Goal: Task Accomplishment & Management: Manage account settings

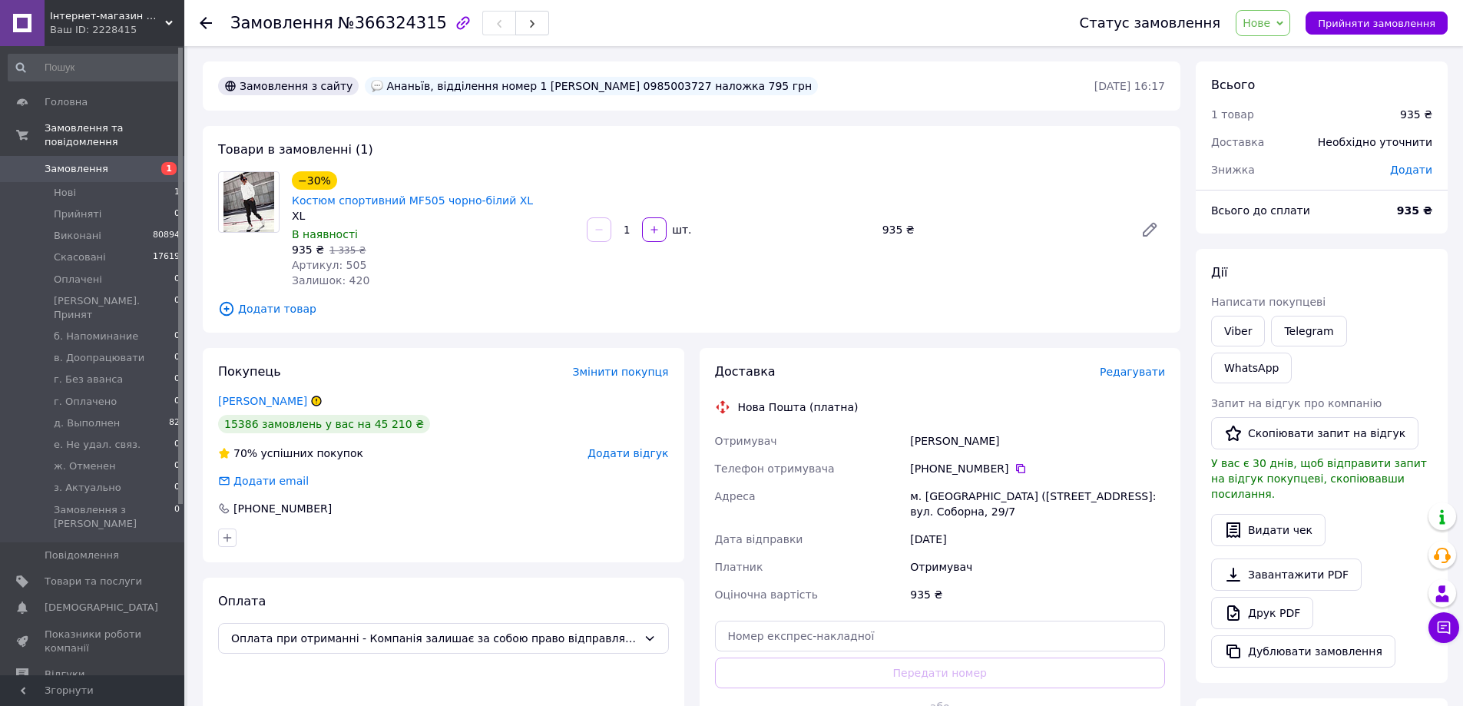
click at [948, 427] on div "Паламарчук Яна" at bounding box center [1037, 441] width 261 height 28
click at [947, 427] on div "Паламарчук Яна" at bounding box center [1037, 441] width 261 height 28
copy div "Паламарчук"
click at [680, 85] on div "Ананьїв, відділення номер 1 Паламарчук Яна Ігорівна 0985003727 наложка 795 грн" at bounding box center [591, 86] width 453 height 18
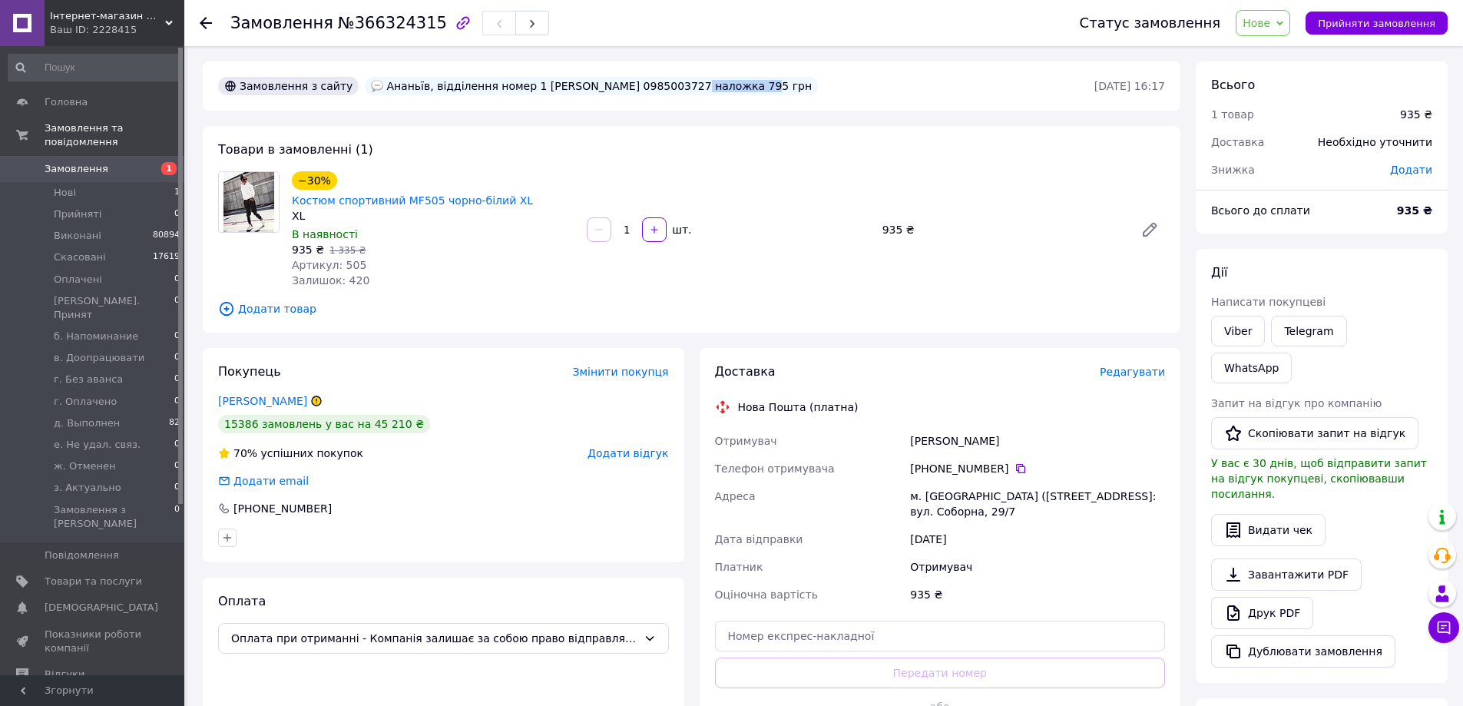
copy div "0985003727"
click at [1146, 366] on span "Редагувати" at bounding box center [1132, 372] width 65 height 12
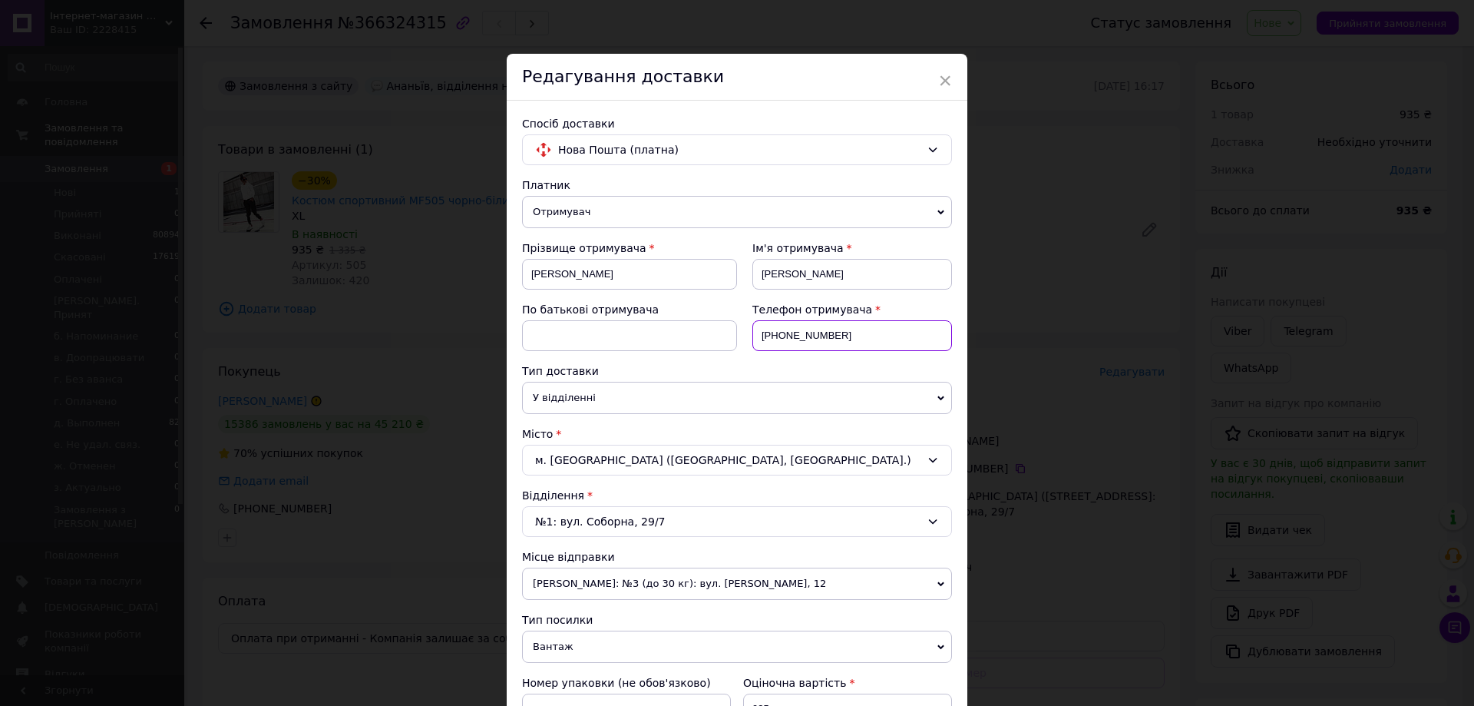
drag, startPoint x: 778, startPoint y: 329, endPoint x: 904, endPoint y: 329, distance: 125.9
click at [904, 329] on input "[PHONE_NUMBER]" at bounding box center [853, 335] width 200 height 31
paste input "985003727"
type input "+380985003727"
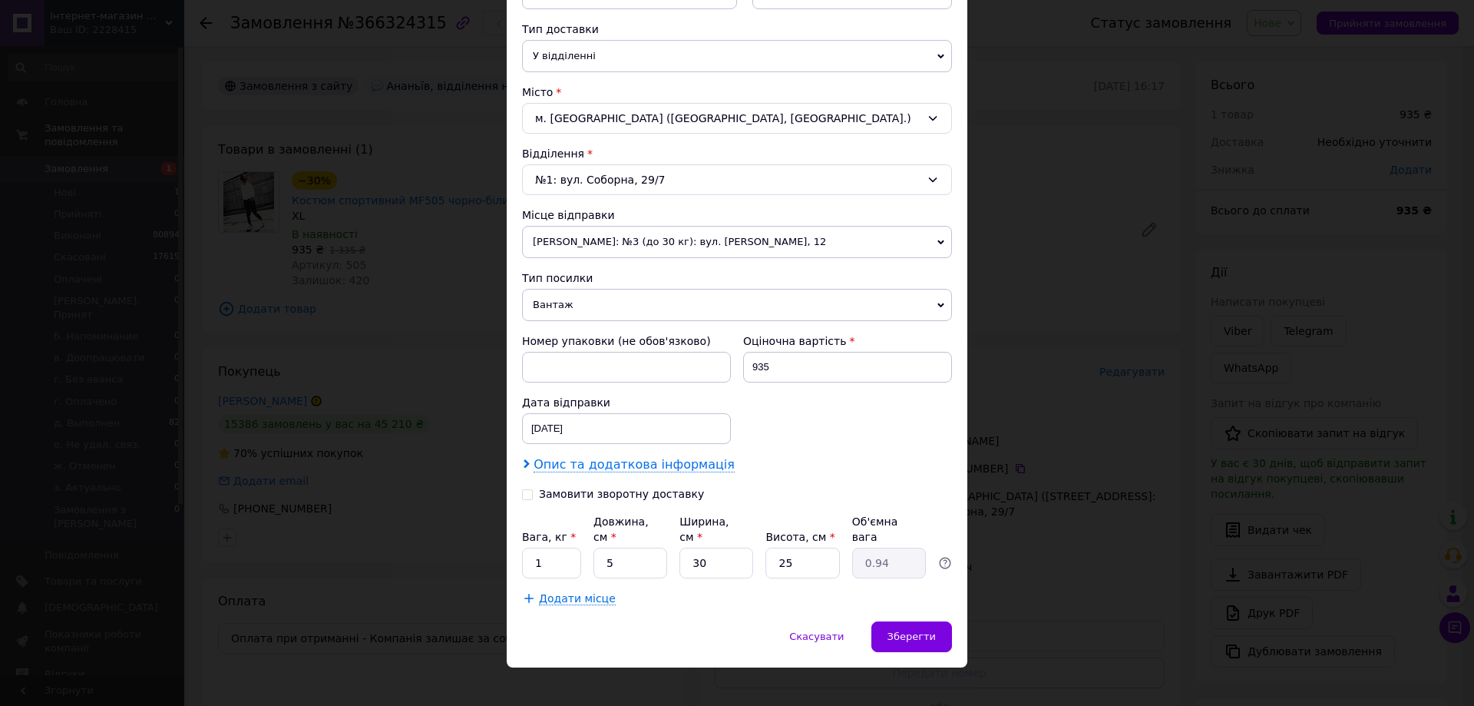
click at [569, 468] on span "Опис та додаткова інформація" at bounding box center [634, 464] width 201 height 15
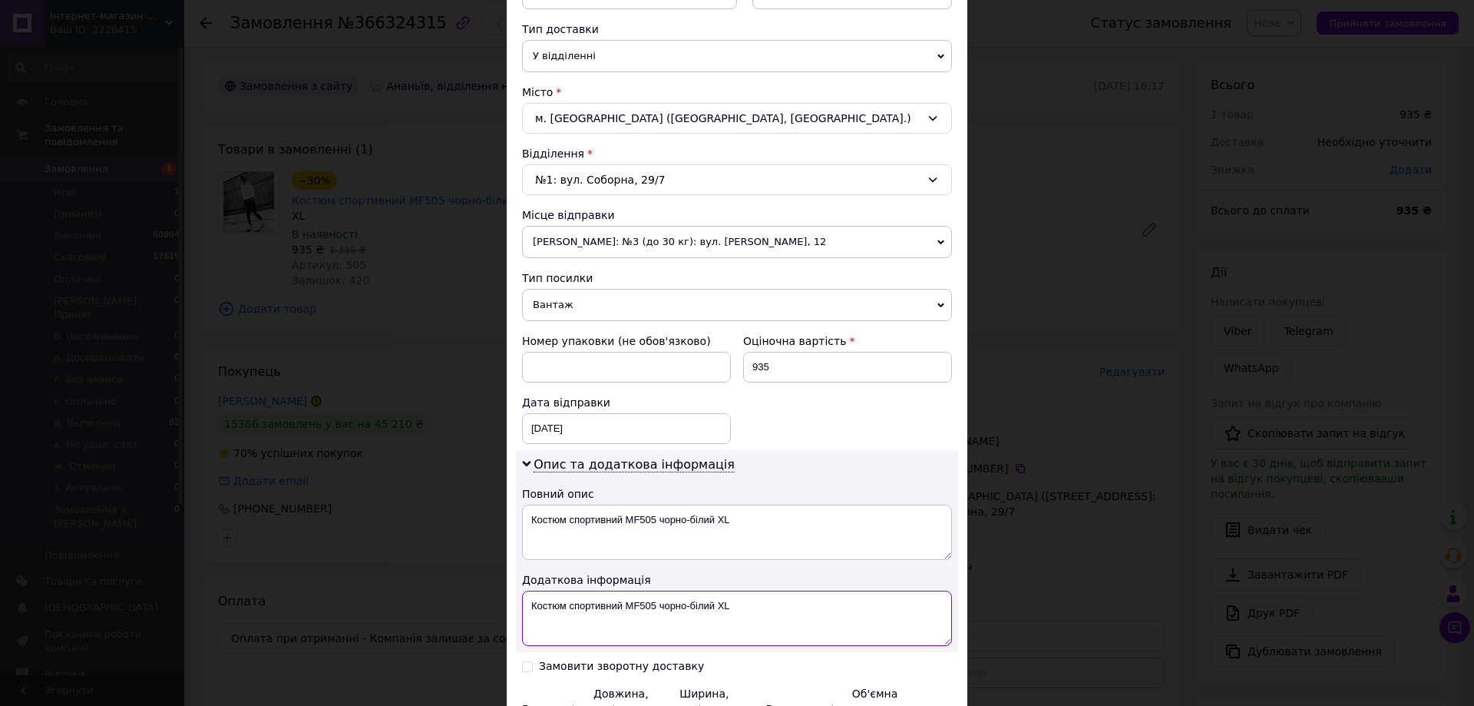
click at [529, 604] on textarea "Костюм спортивний MF505 чорно-білий XL" at bounding box center [737, 618] width 430 height 55
paste textarea "668867427"
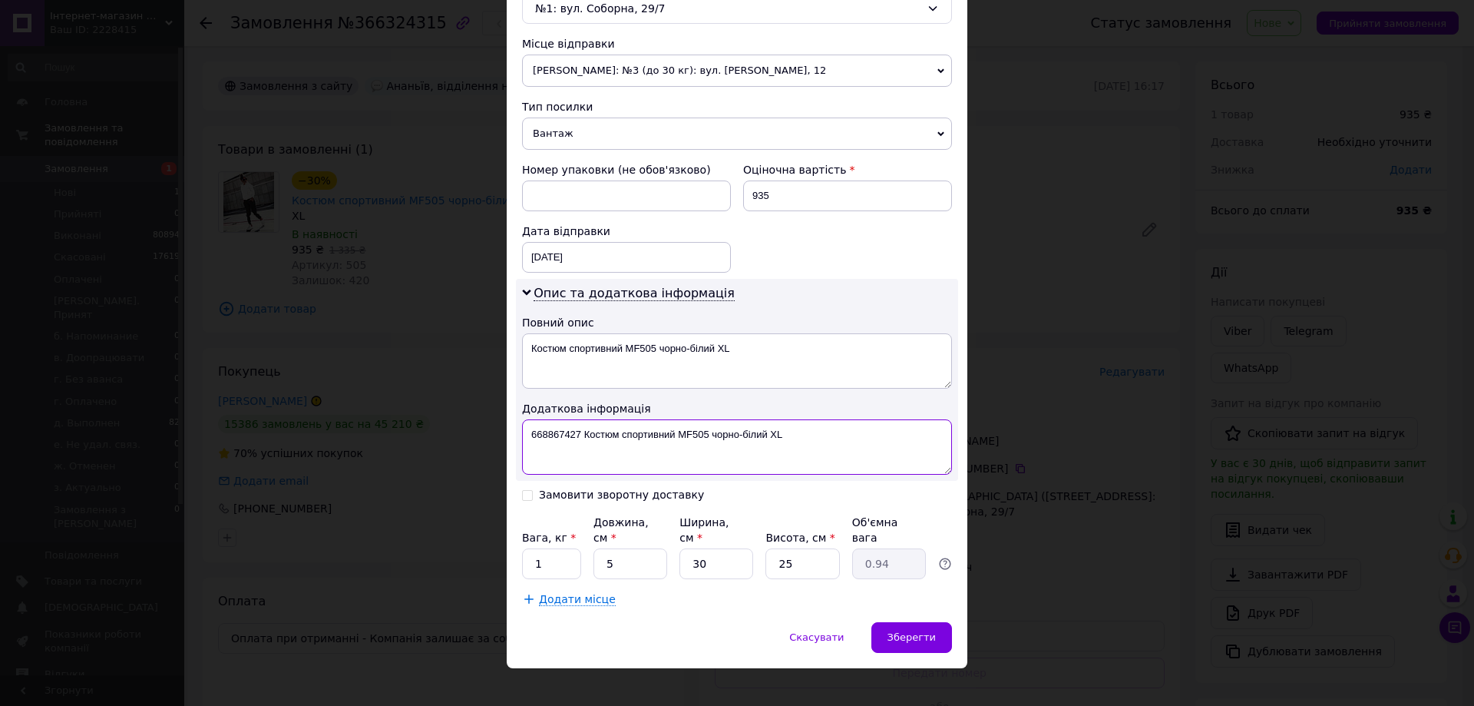
scroll to position [514, 0]
type textarea "668867427 Костюм спортивний MF505 чорно-білий XL"
click at [525, 488] on input "Замовити зворотну доставку" at bounding box center [527, 493] width 11 height 11
checkbox input "true"
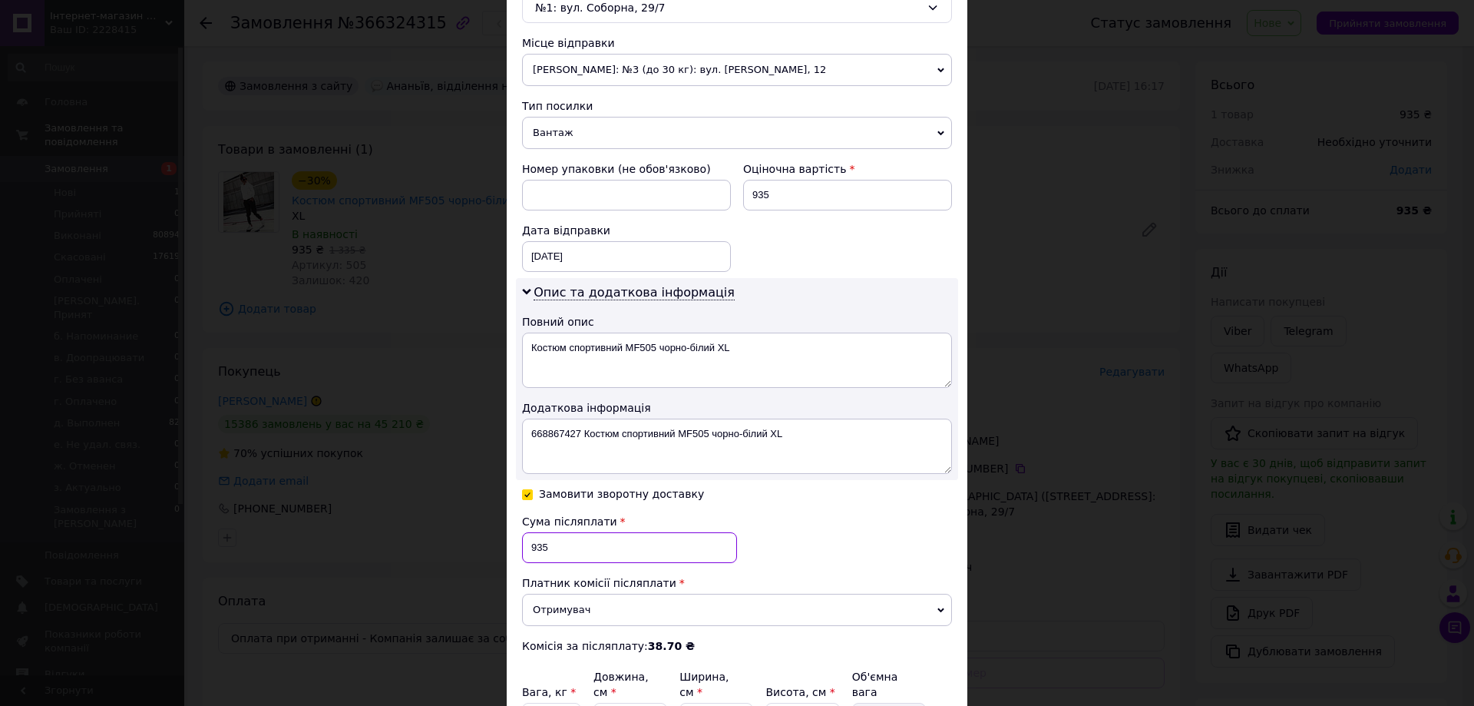
click at [541, 541] on input "935" at bounding box center [629, 547] width 215 height 31
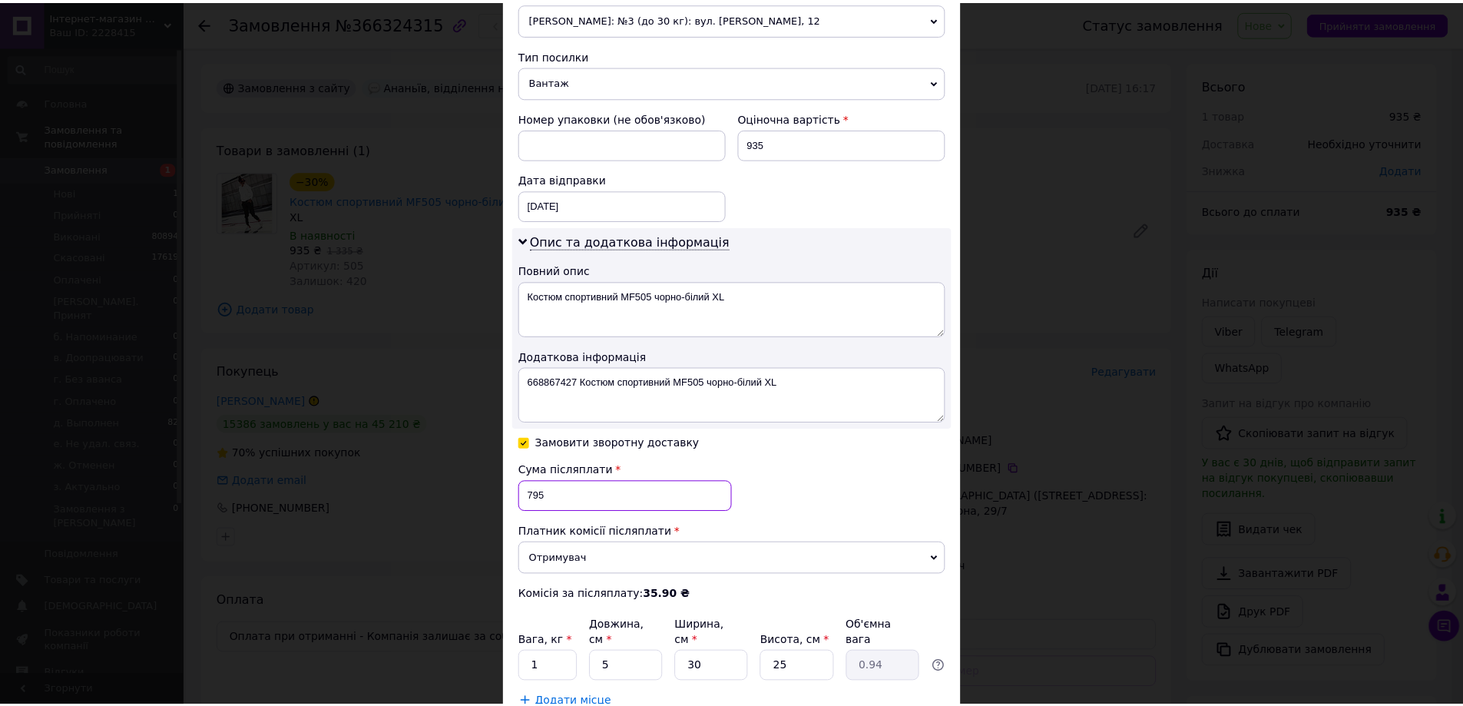
scroll to position [669, 0]
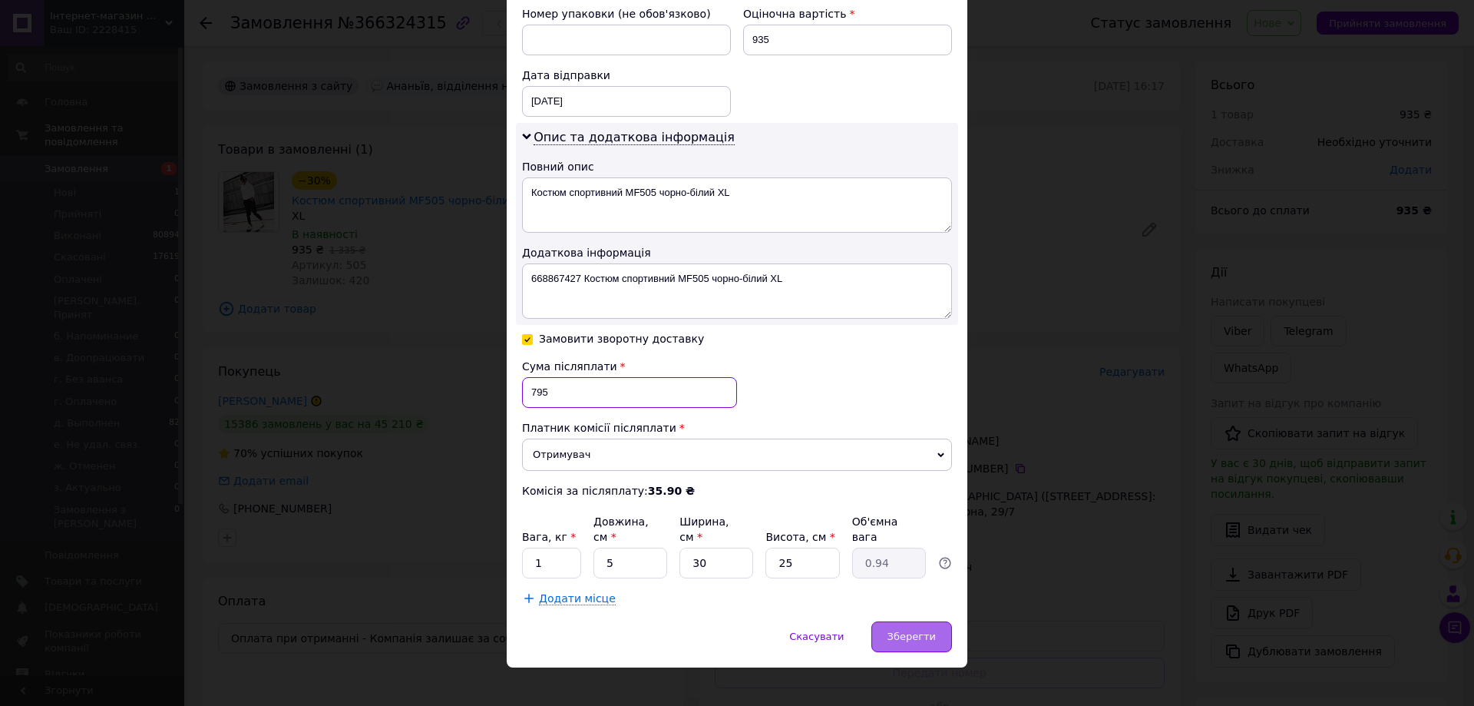
type input "795"
click at [912, 630] on span "Зберегти" at bounding box center [912, 636] width 48 height 12
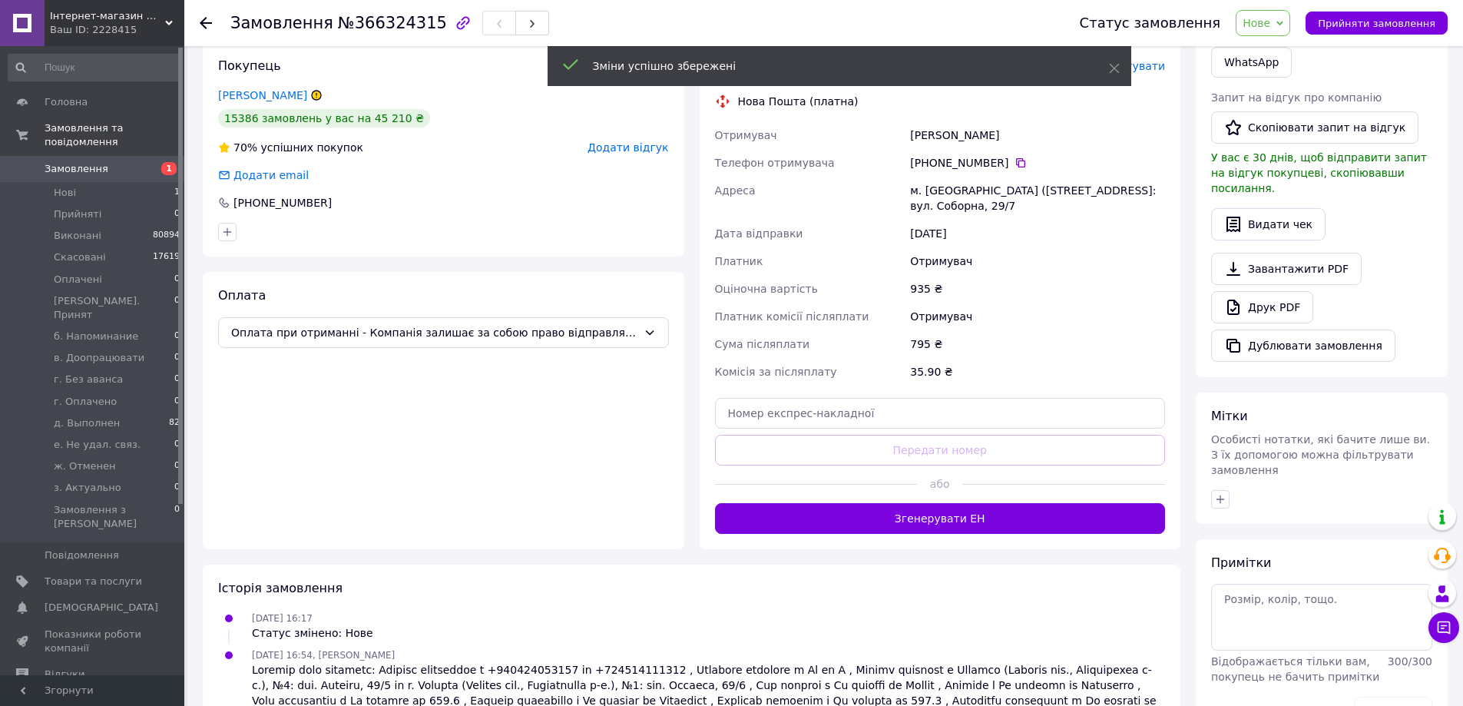
scroll to position [307, 0]
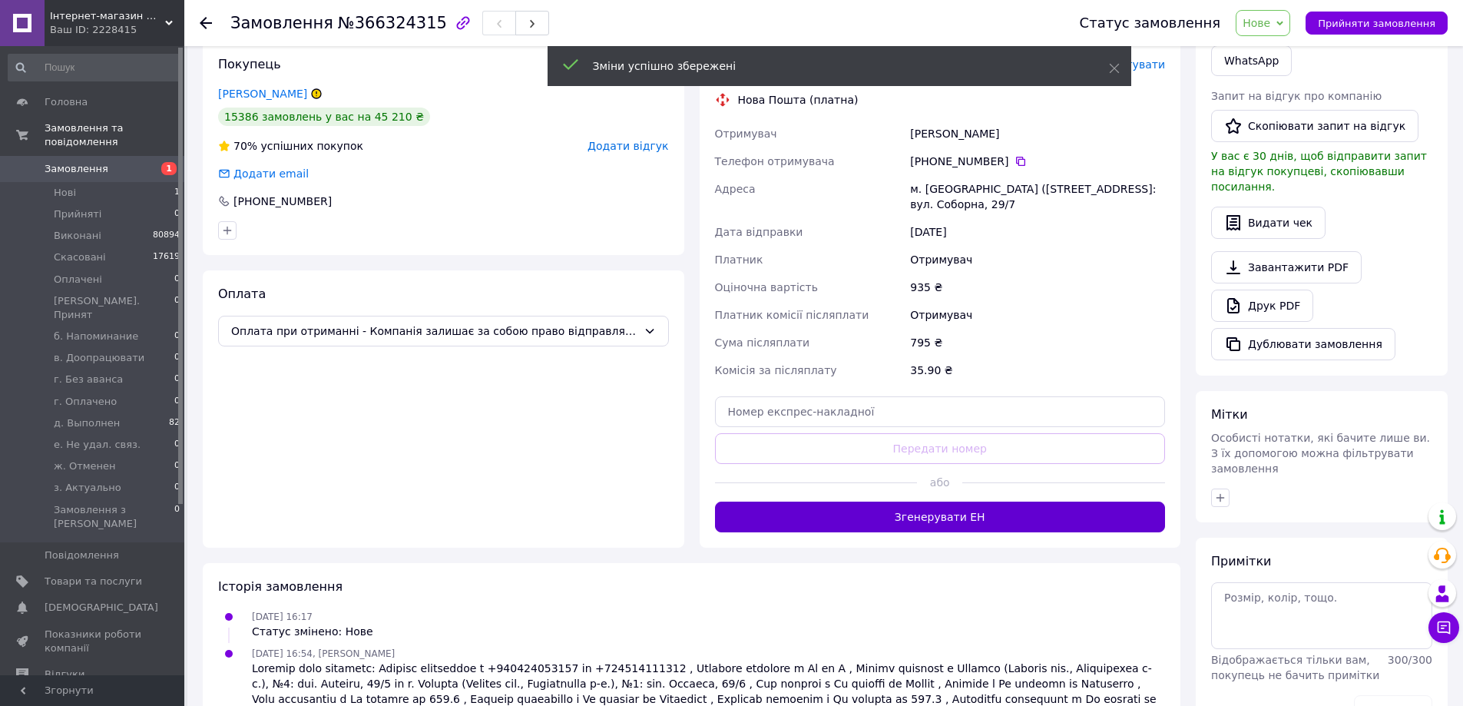
click at [956, 501] on button "Згенерувати ЕН" at bounding box center [940, 516] width 451 height 31
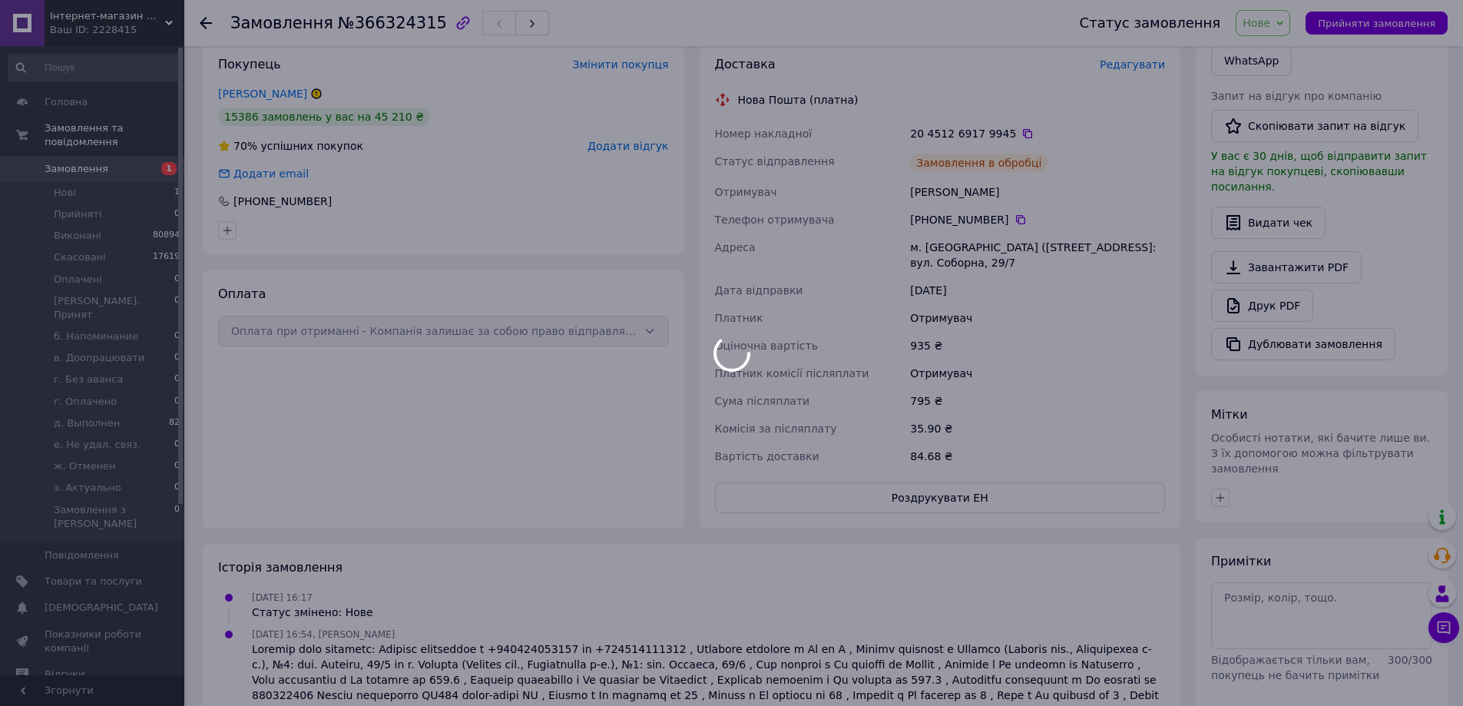
click at [1276, 22] on body "Інтернет-магазин жіночого одягу від виробника "Max Fashion" Ваш ID: 2228415 Сай…" at bounding box center [731, 225] width 1463 height 1064
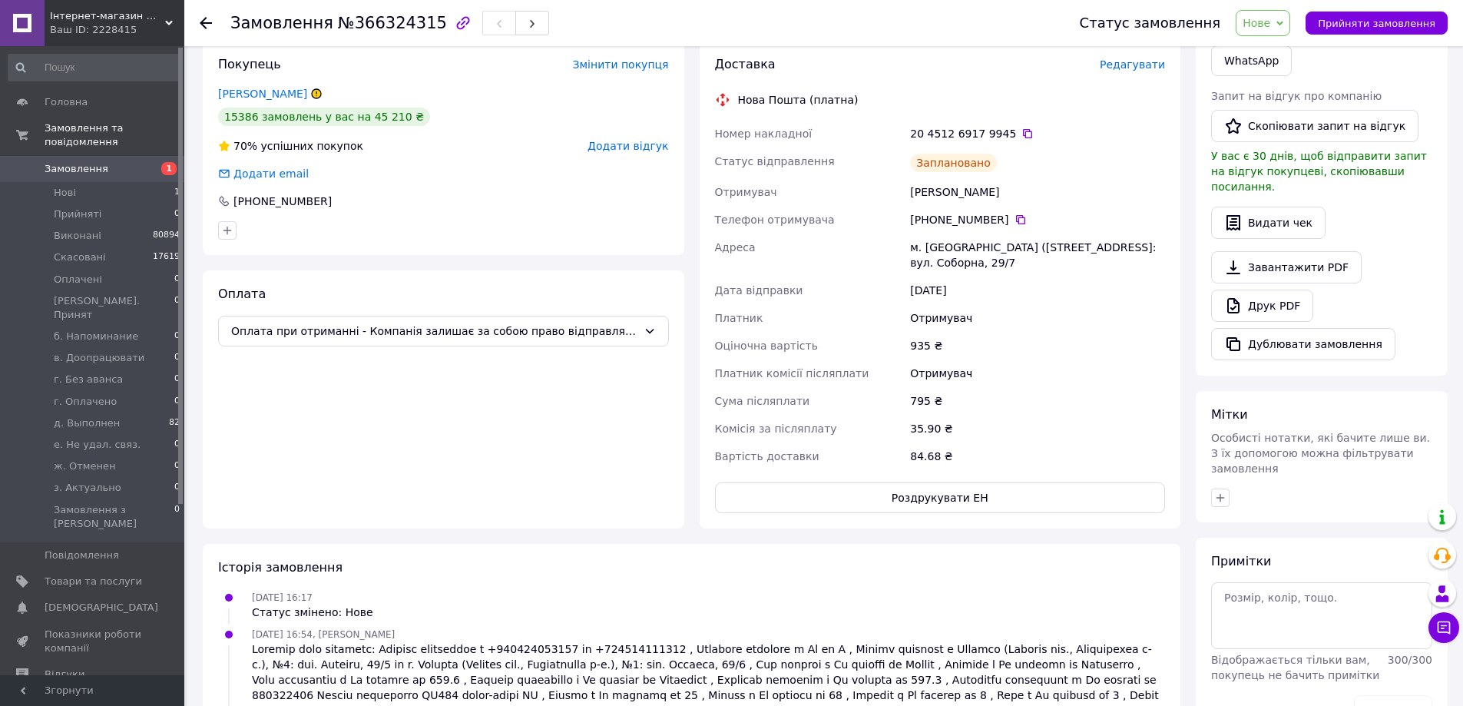
click at [1270, 22] on span "Нове" at bounding box center [1256, 23] width 28 height 12
click at [1281, 104] on li "д. Выполнен" at bounding box center [1308, 105] width 144 height 23
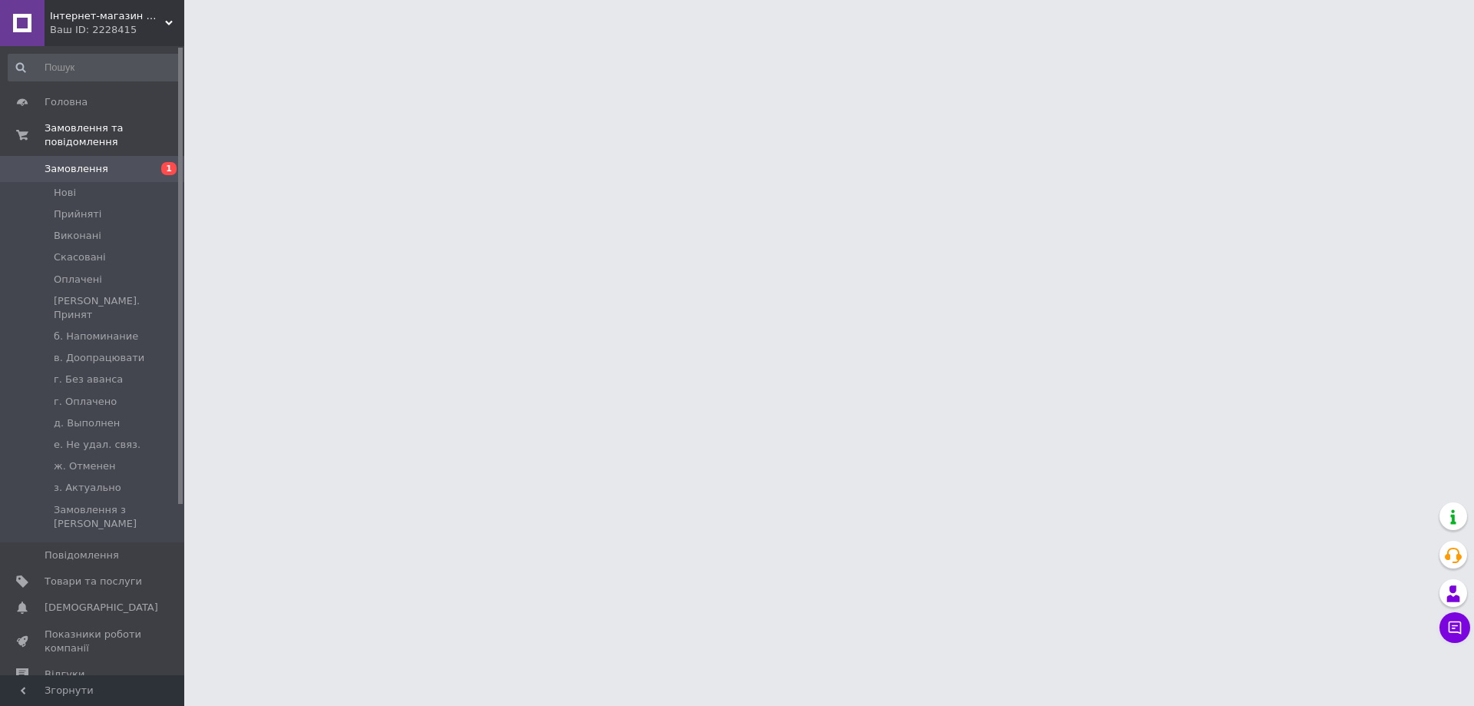
click at [203, 38] on html "Інтернет-магазин жіночого одягу від виробника "Max Fashion" Ваш ID: 2228415 Сай…" at bounding box center [737, 19] width 1474 height 38
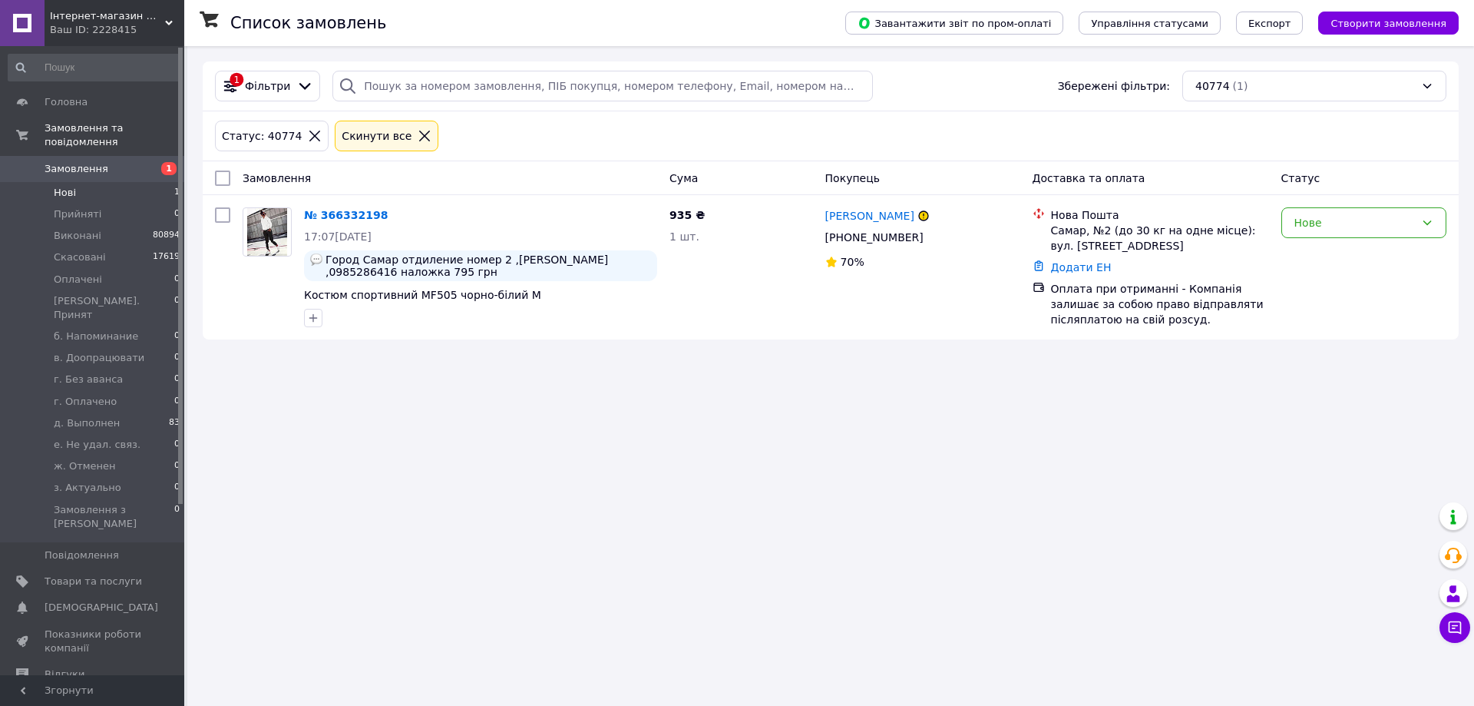
click at [418, 134] on icon at bounding box center [425, 136] width 14 height 14
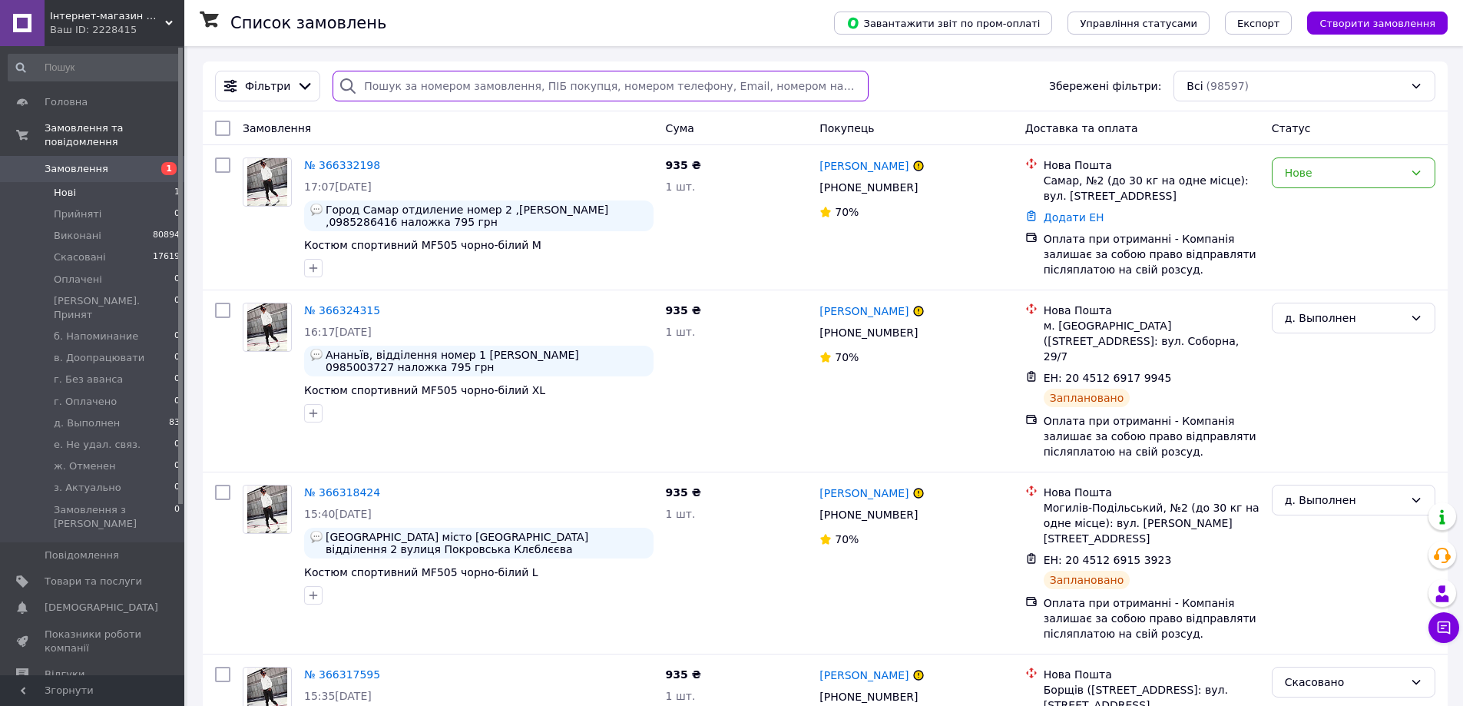
click at [384, 84] on input "search" at bounding box center [600, 86] width 535 height 31
paste input "[PERSON_NAME]"
type input "[PERSON_NAME]"
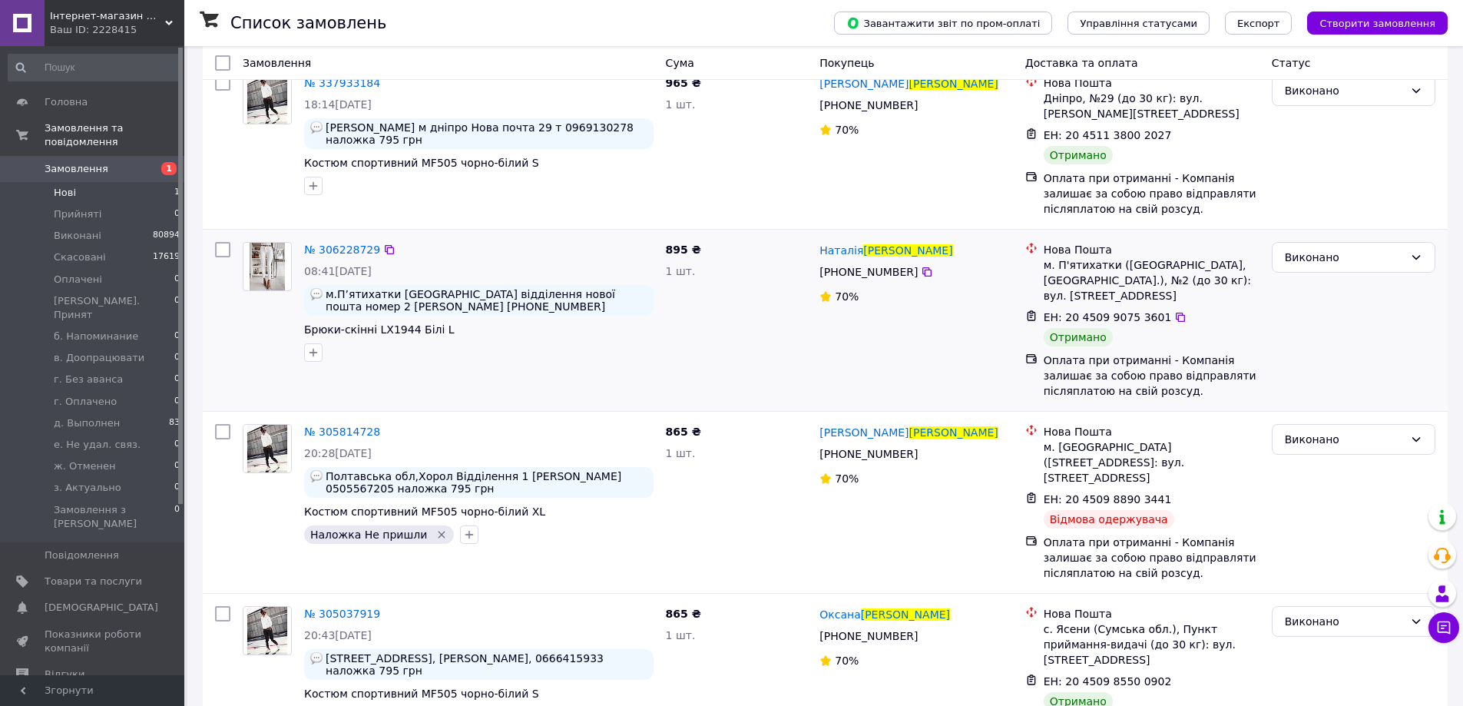
scroll to position [230, 0]
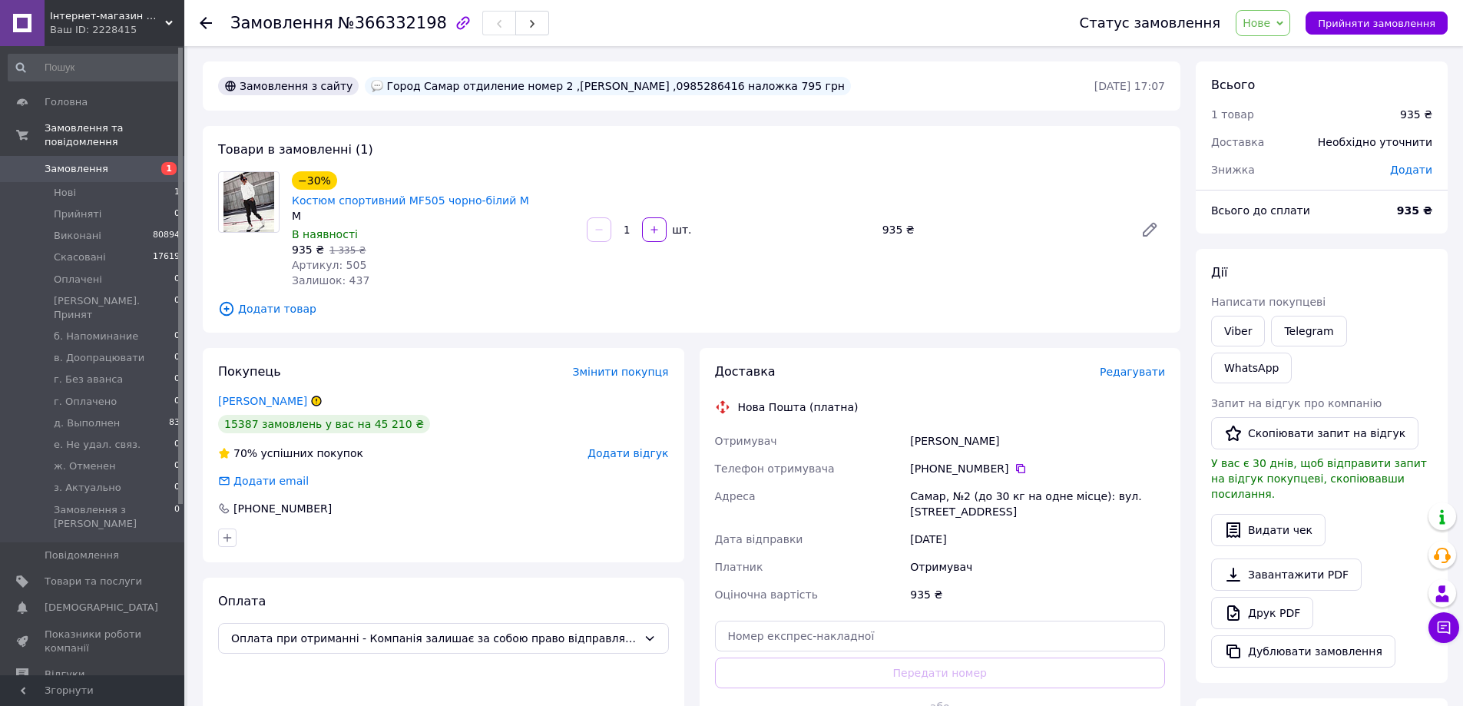
click at [938, 427] on div "[PERSON_NAME]" at bounding box center [1037, 441] width 261 height 28
copy div "[PERSON_NAME]"
click at [735, 88] on div "Город Самар отдиление номер 2 ,[PERSON_NAME] ,0985286416 наложка 795 грн" at bounding box center [608, 86] width 486 height 18
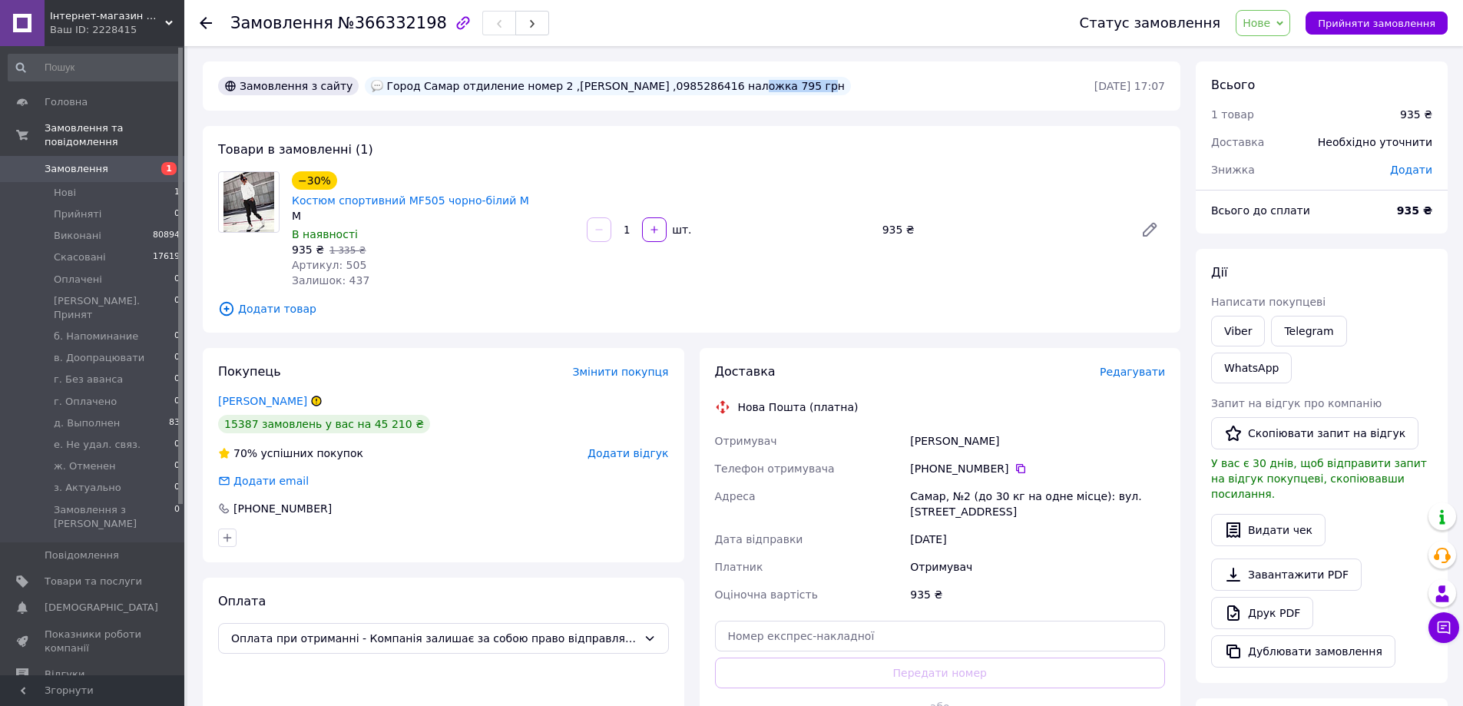
copy div "0985286416"
click at [1130, 366] on span "Редагувати" at bounding box center [1132, 372] width 65 height 12
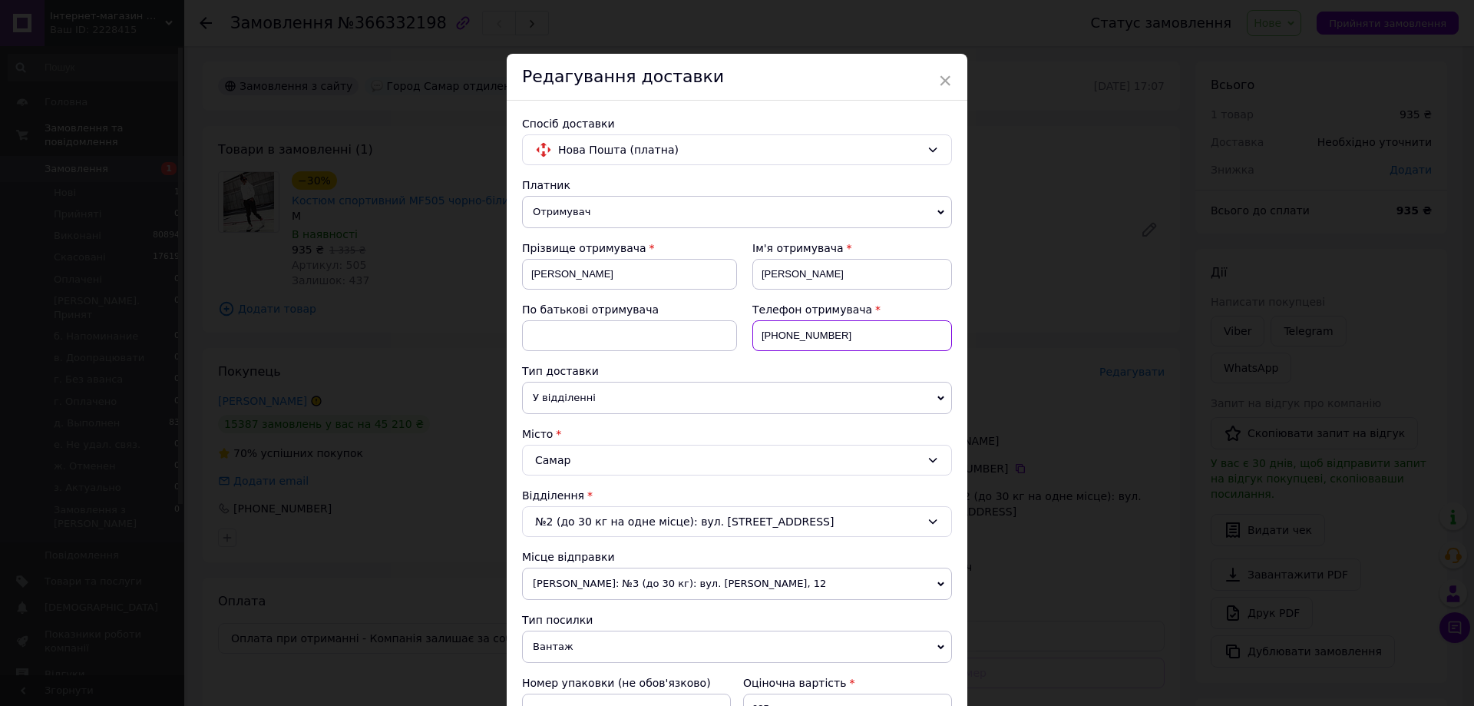
drag, startPoint x: 778, startPoint y: 335, endPoint x: 865, endPoint y: 335, distance: 87.5
click at [865, 335] on input "[PHONE_NUMBER]" at bounding box center [853, 335] width 200 height 31
paste input "985286416"
type input "[PHONE_NUMBER]"
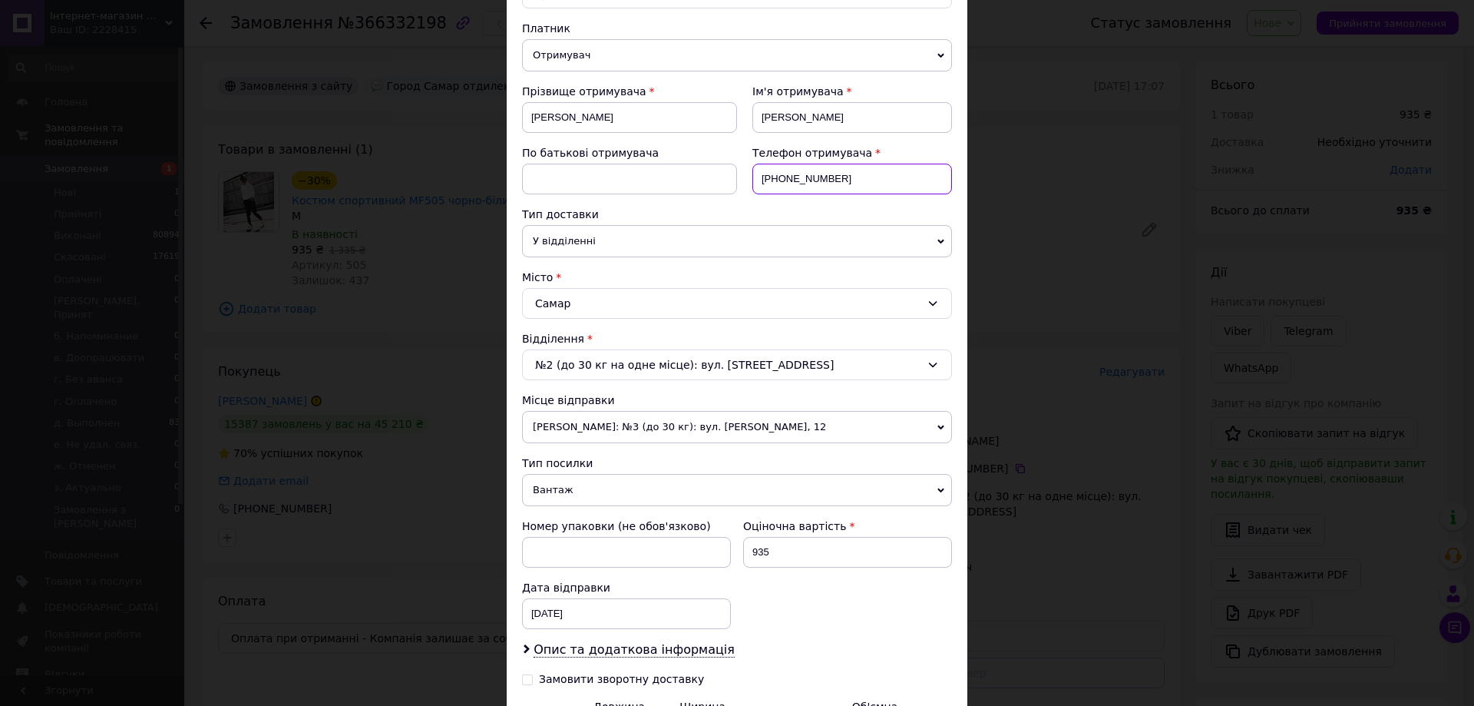
scroll to position [342, 0]
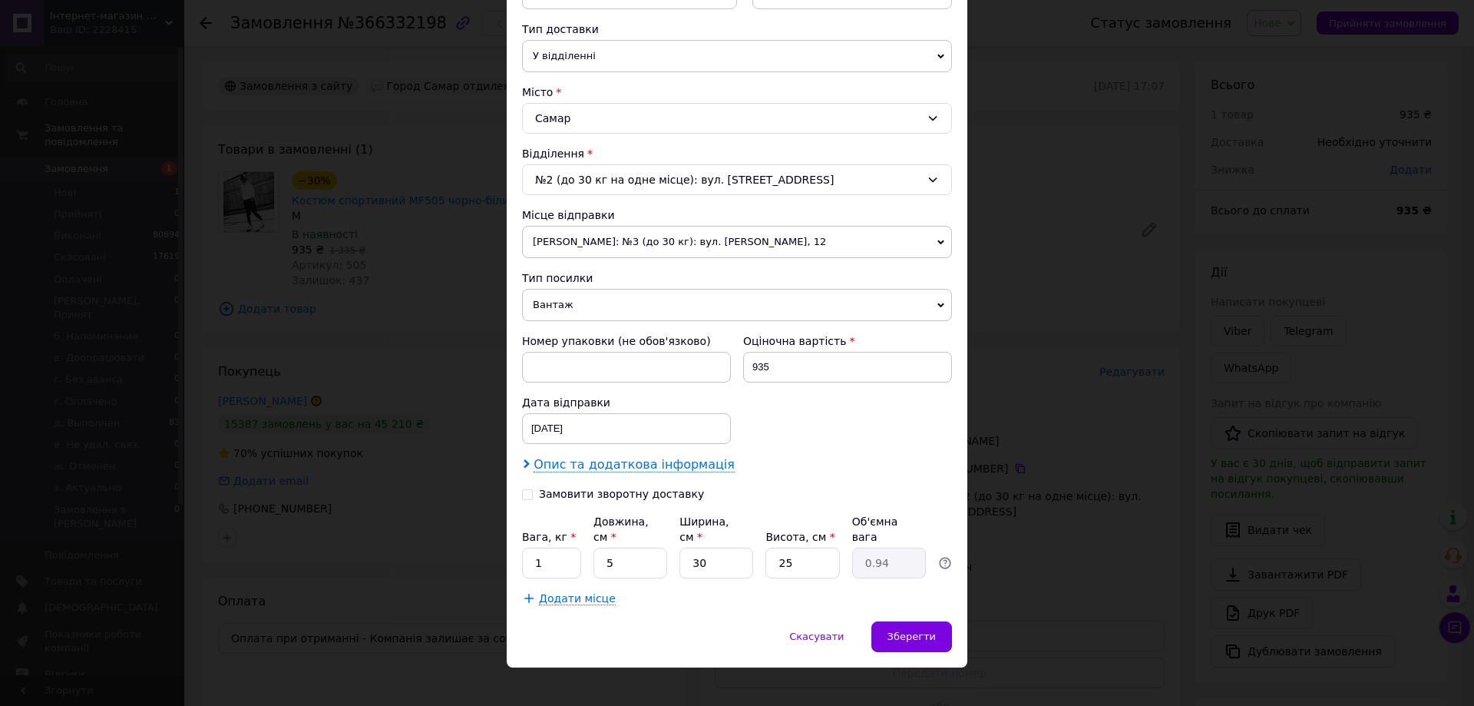
click at [564, 461] on span "Опис та додаткова інформація" at bounding box center [634, 464] width 201 height 15
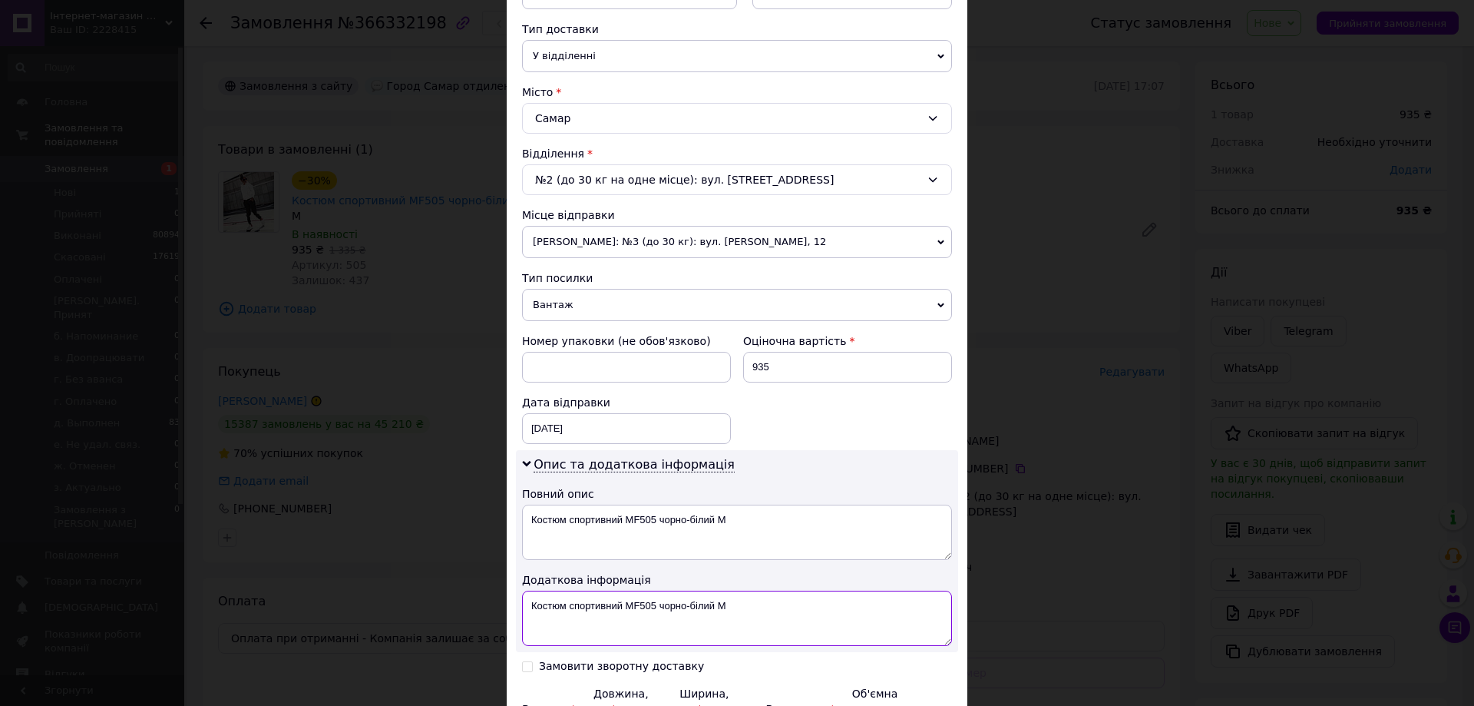
click at [526, 597] on textarea "Костюм спортивний MF505 чорно-білий M" at bounding box center [737, 618] width 430 height 55
paste textarea "668867427"
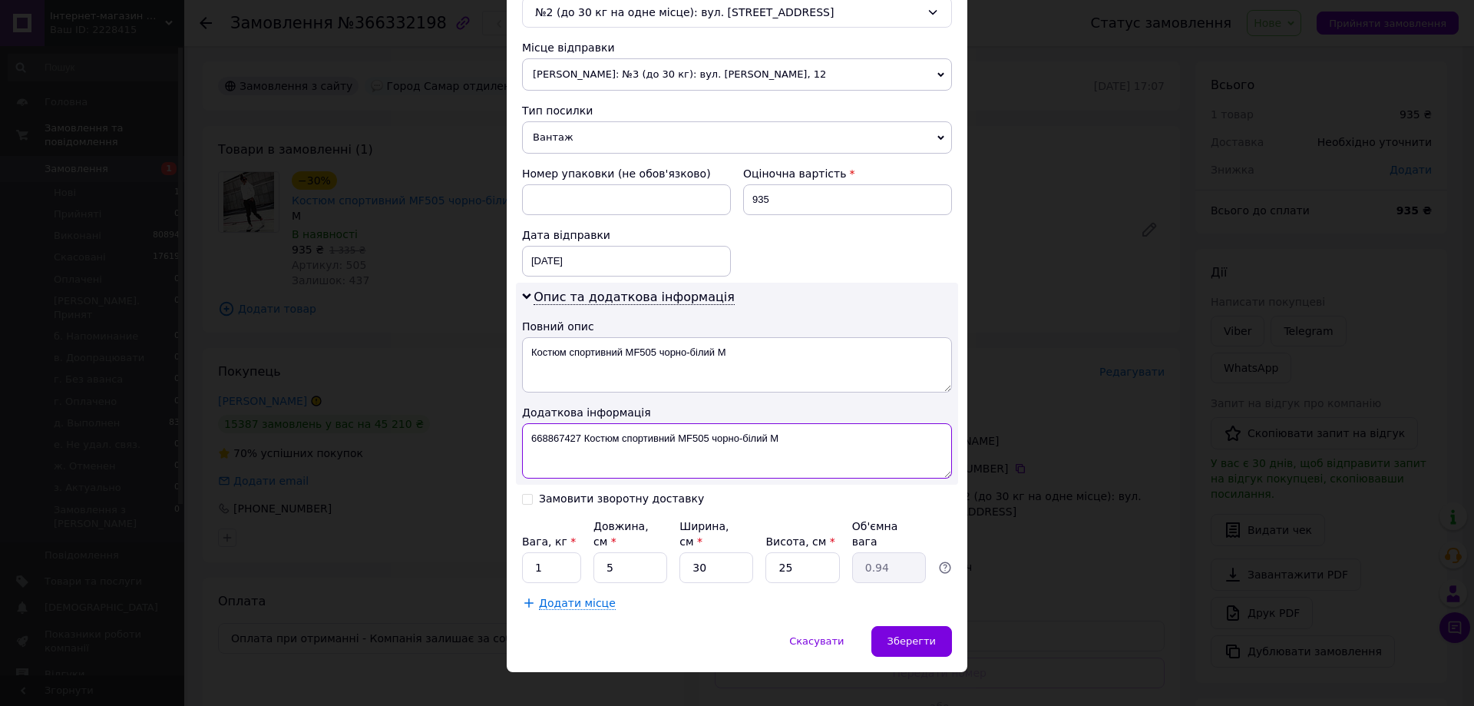
scroll to position [514, 0]
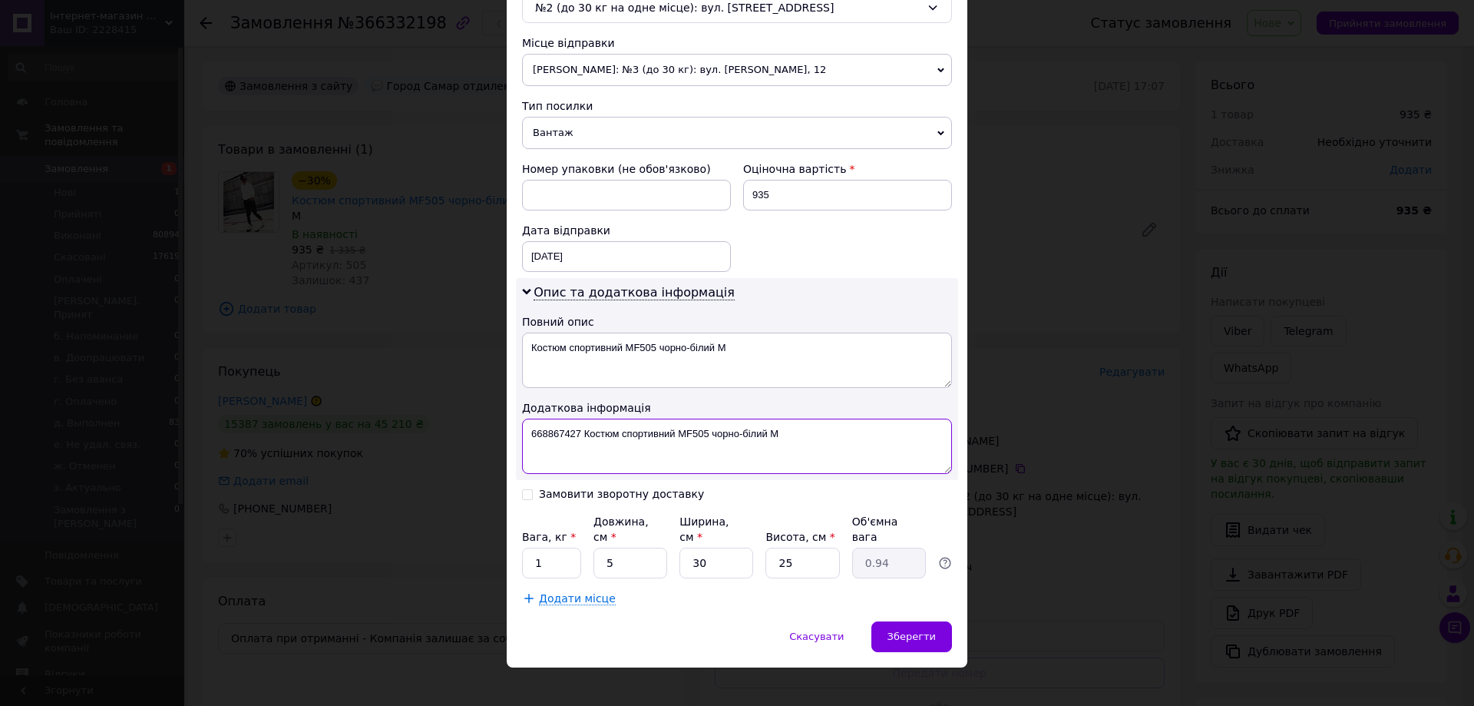
type textarea "668867427 Костюм спортивний MF505 чорно-білий M"
click at [527, 495] on input "Замовити зворотну доставку" at bounding box center [527, 493] width 11 height 11
checkbox input "true"
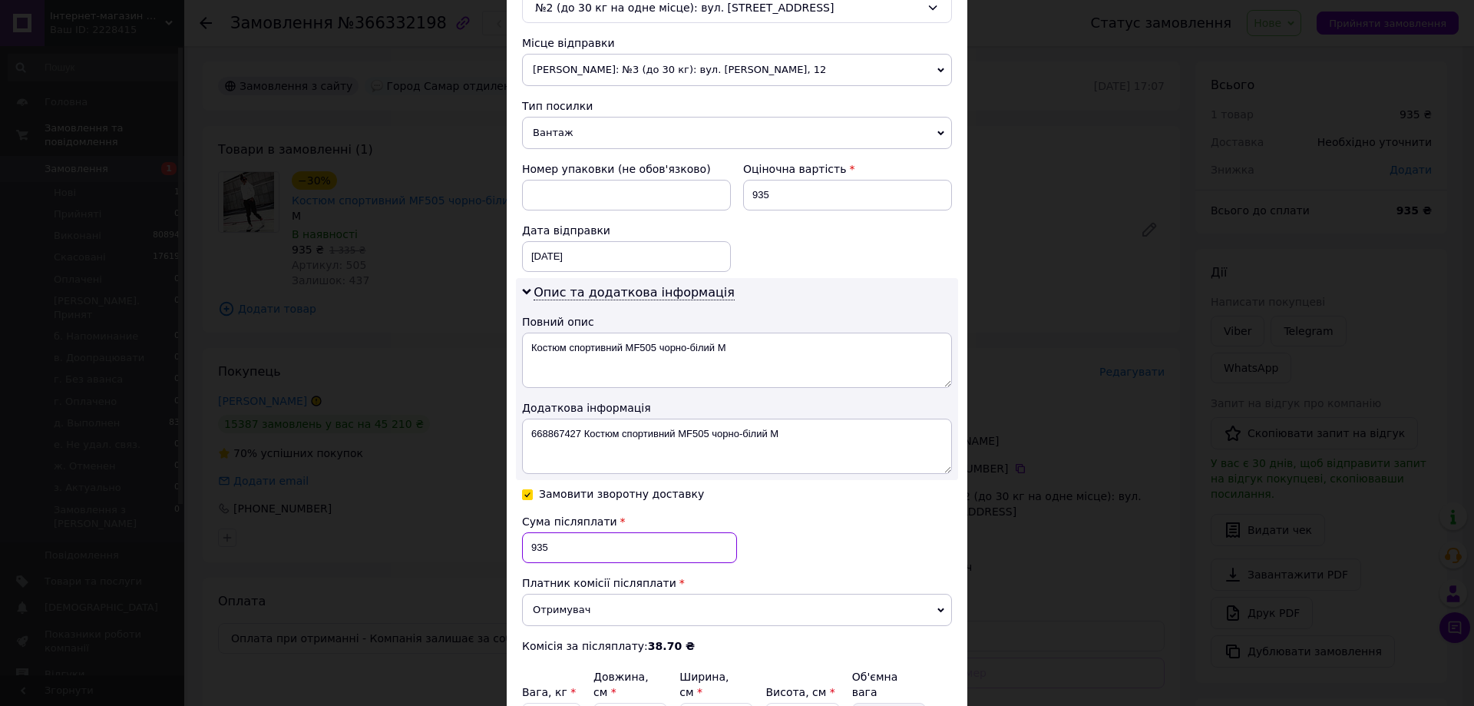
click at [539, 544] on input "935" at bounding box center [629, 547] width 215 height 31
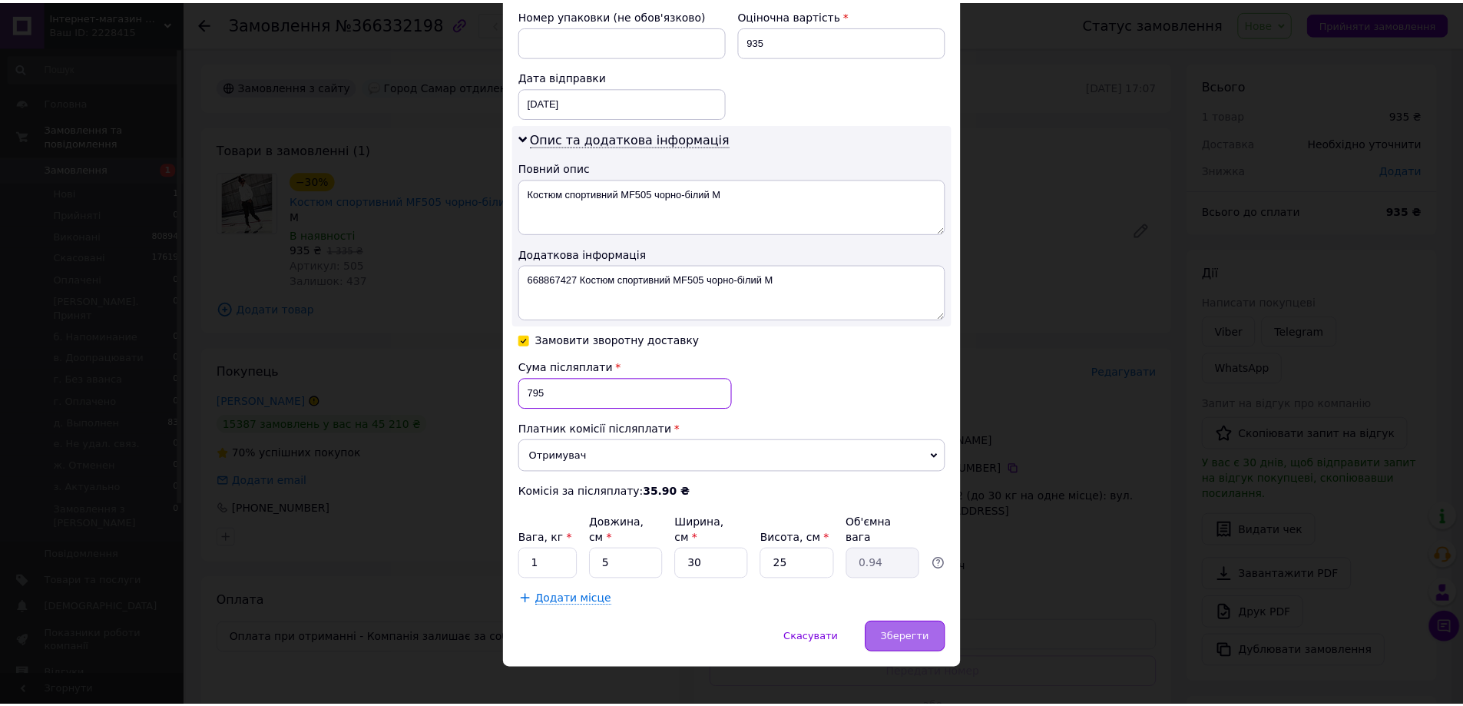
scroll to position [669, 0]
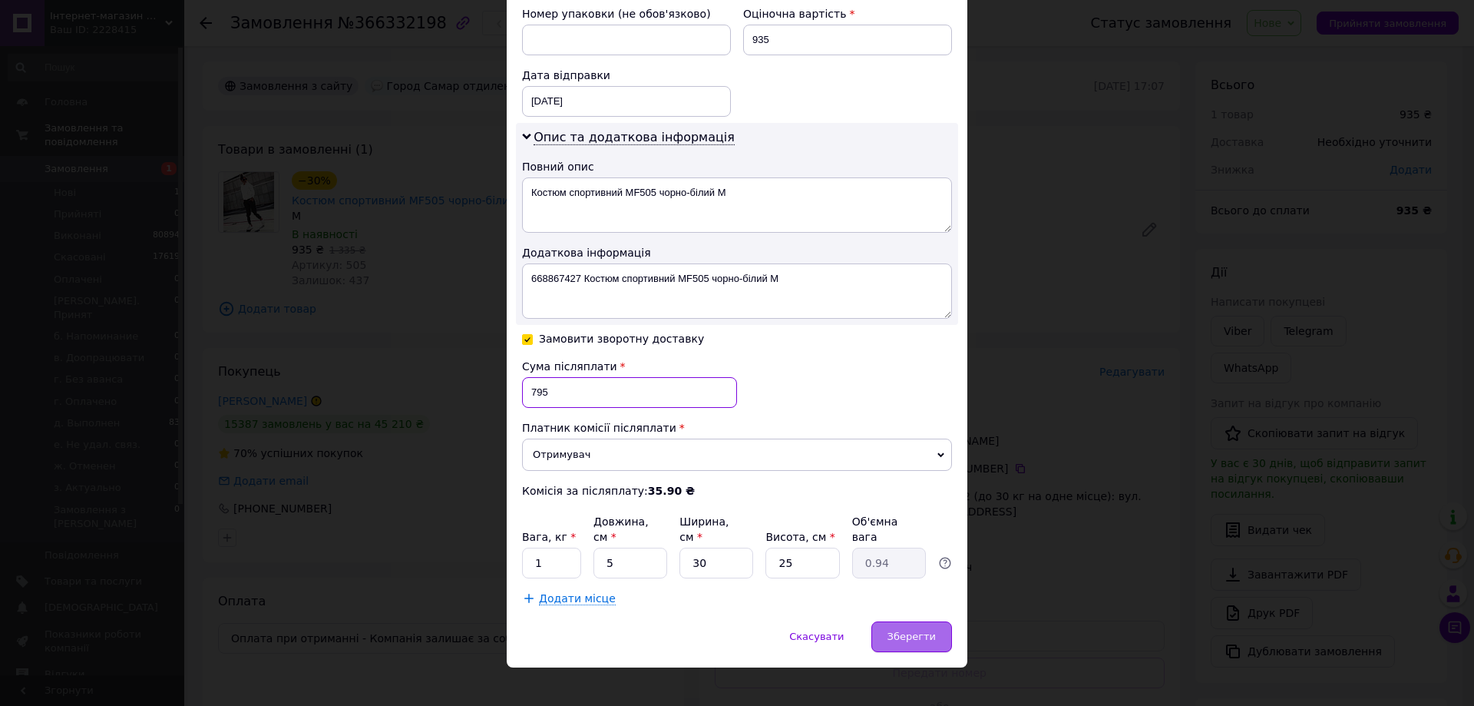
type input "795"
click at [909, 630] on span "Зберегти" at bounding box center [912, 636] width 48 height 12
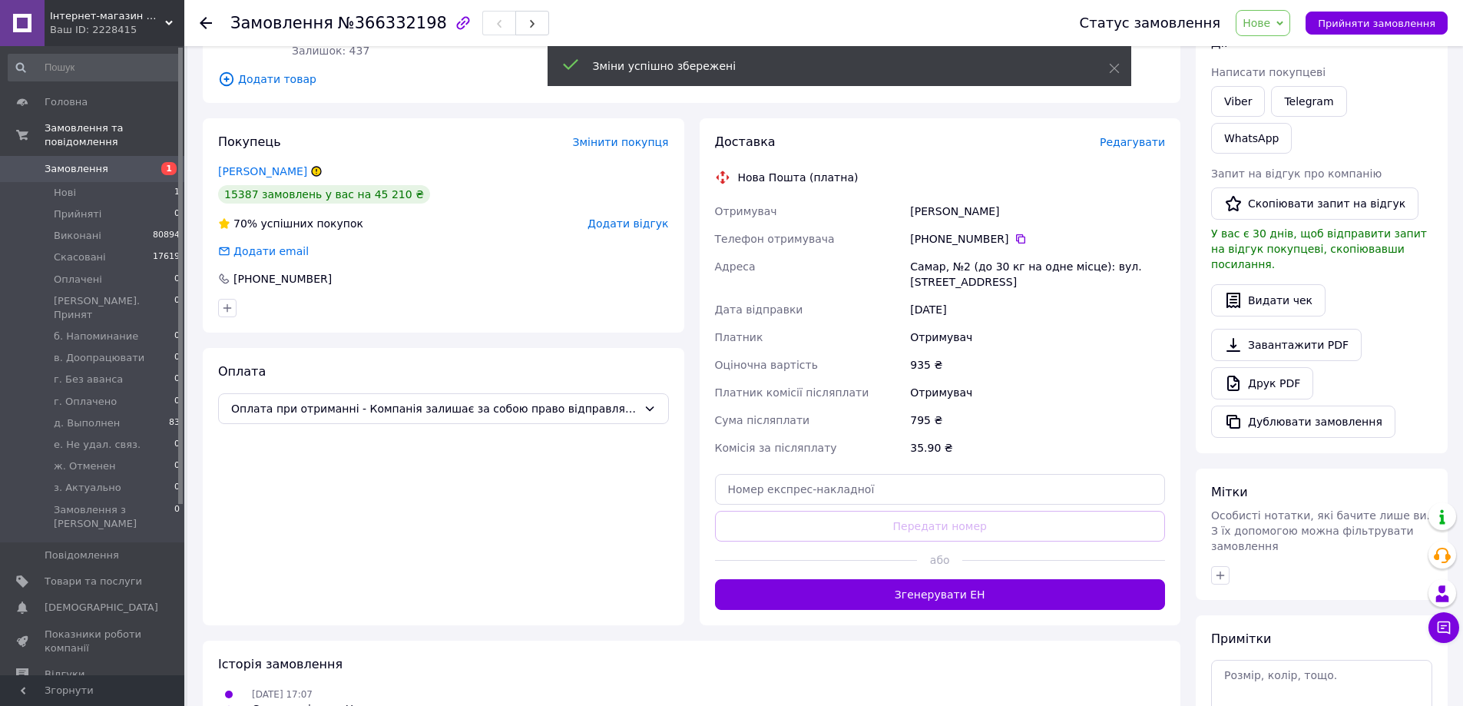
scroll to position [230, 0]
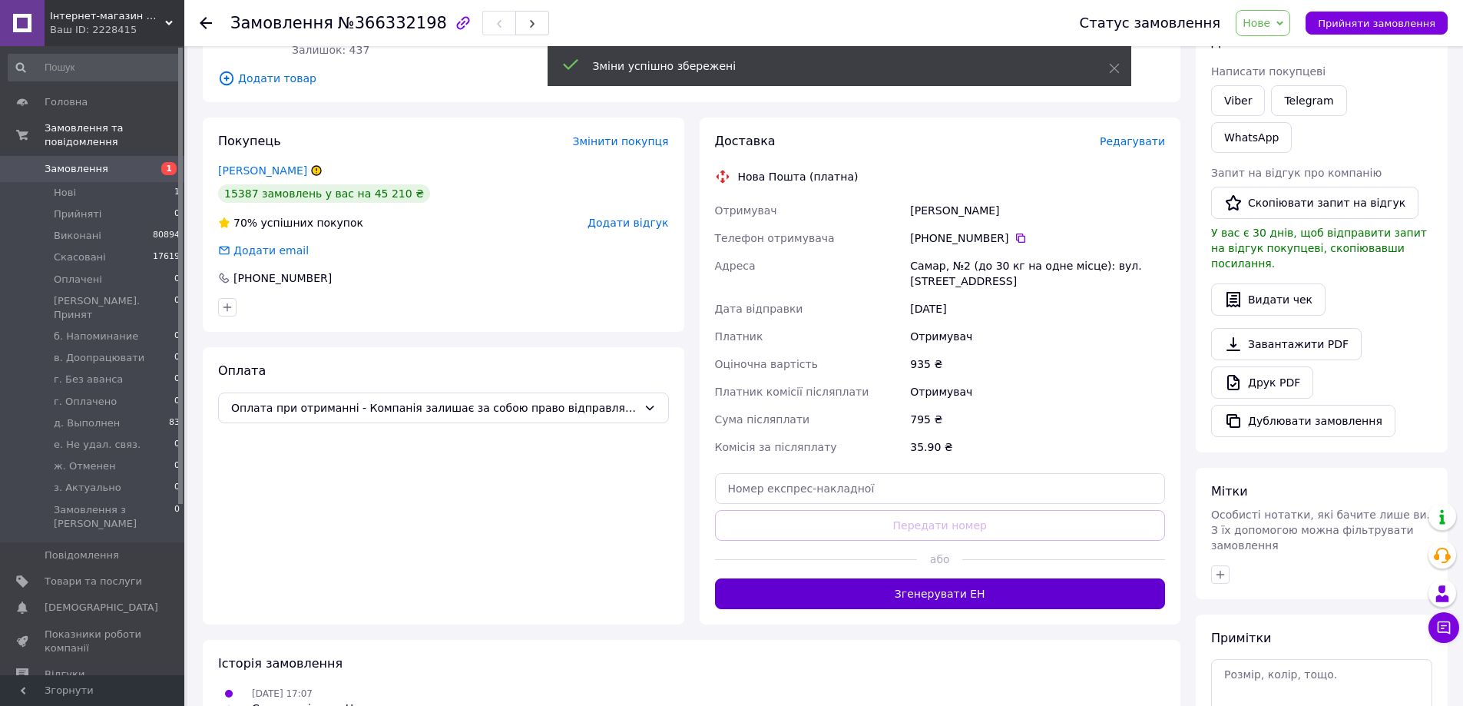
click at [923, 578] on button "Згенерувати ЕН" at bounding box center [940, 593] width 451 height 31
